Goal: Task Accomplishment & Management: Use online tool/utility

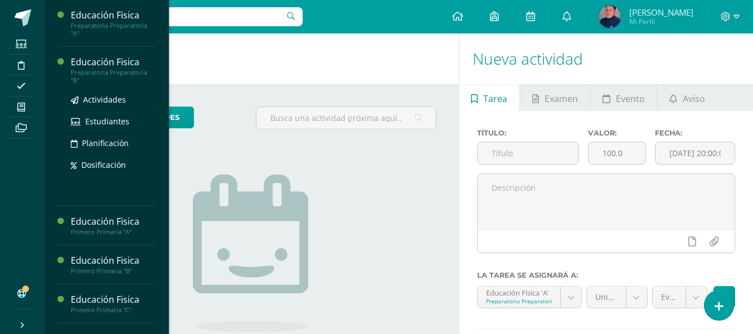
click at [110, 69] on div "Preparatoria Preparatoria "B"" at bounding box center [113, 77] width 85 height 16
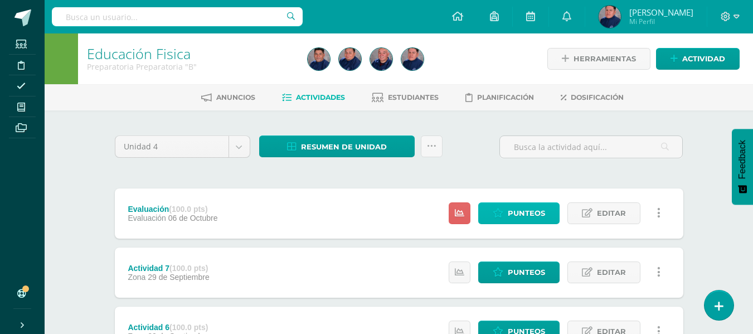
click at [536, 220] on span "Punteos" at bounding box center [526, 213] width 37 height 21
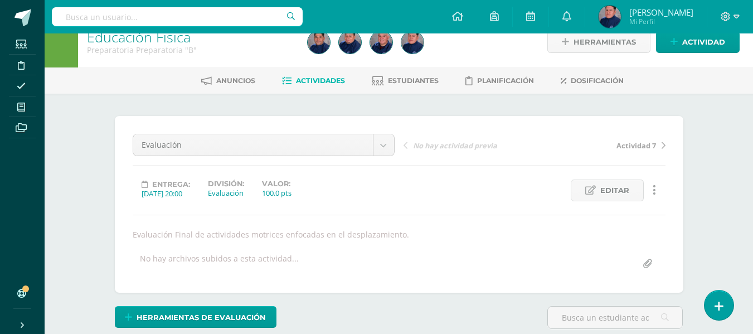
scroll to position [17, 0]
